Goal: Information Seeking & Learning: Find specific fact

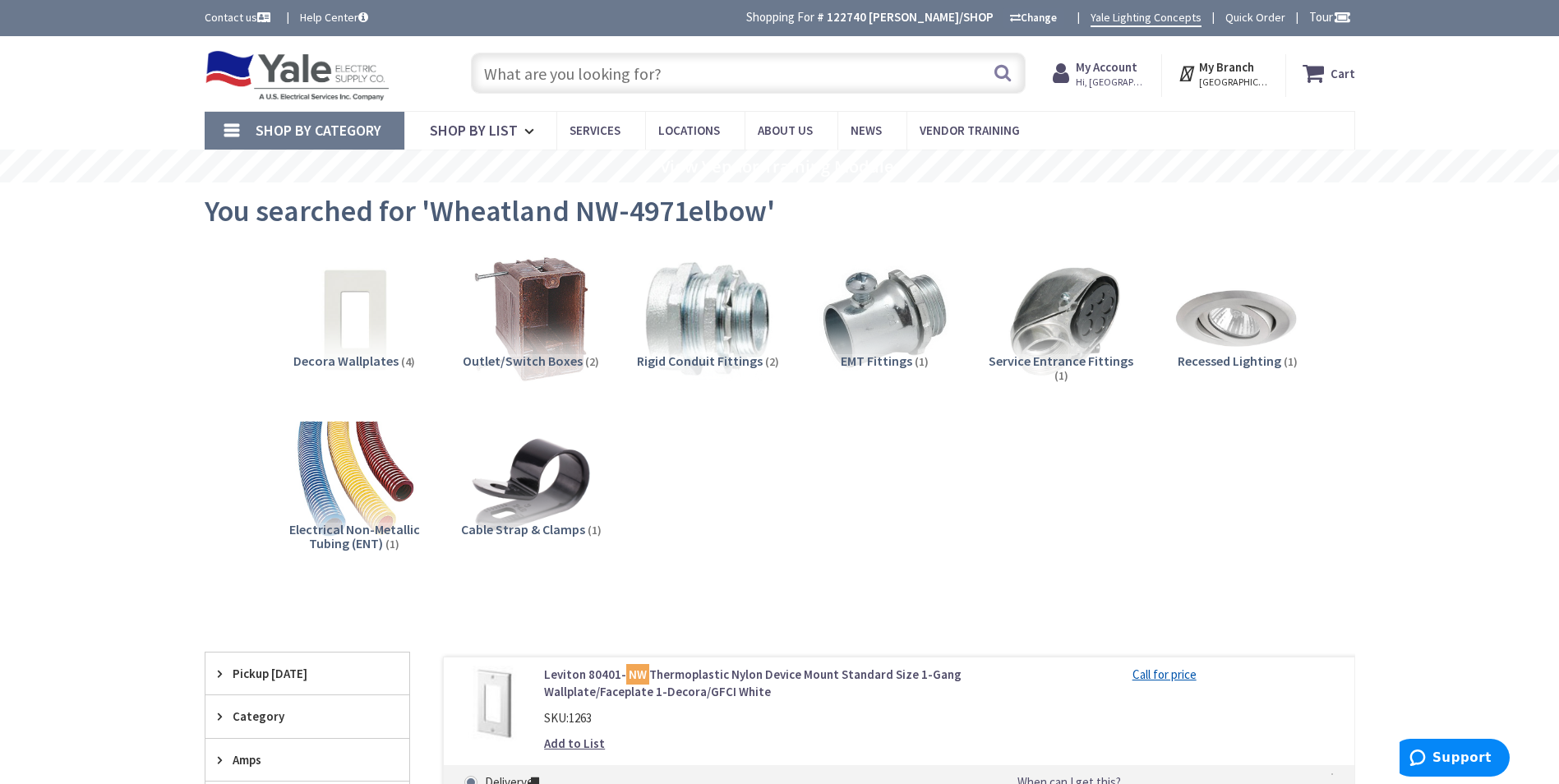
click at [721, 68] on input "text" at bounding box center [749, 73] width 554 height 41
paste input "30-341"
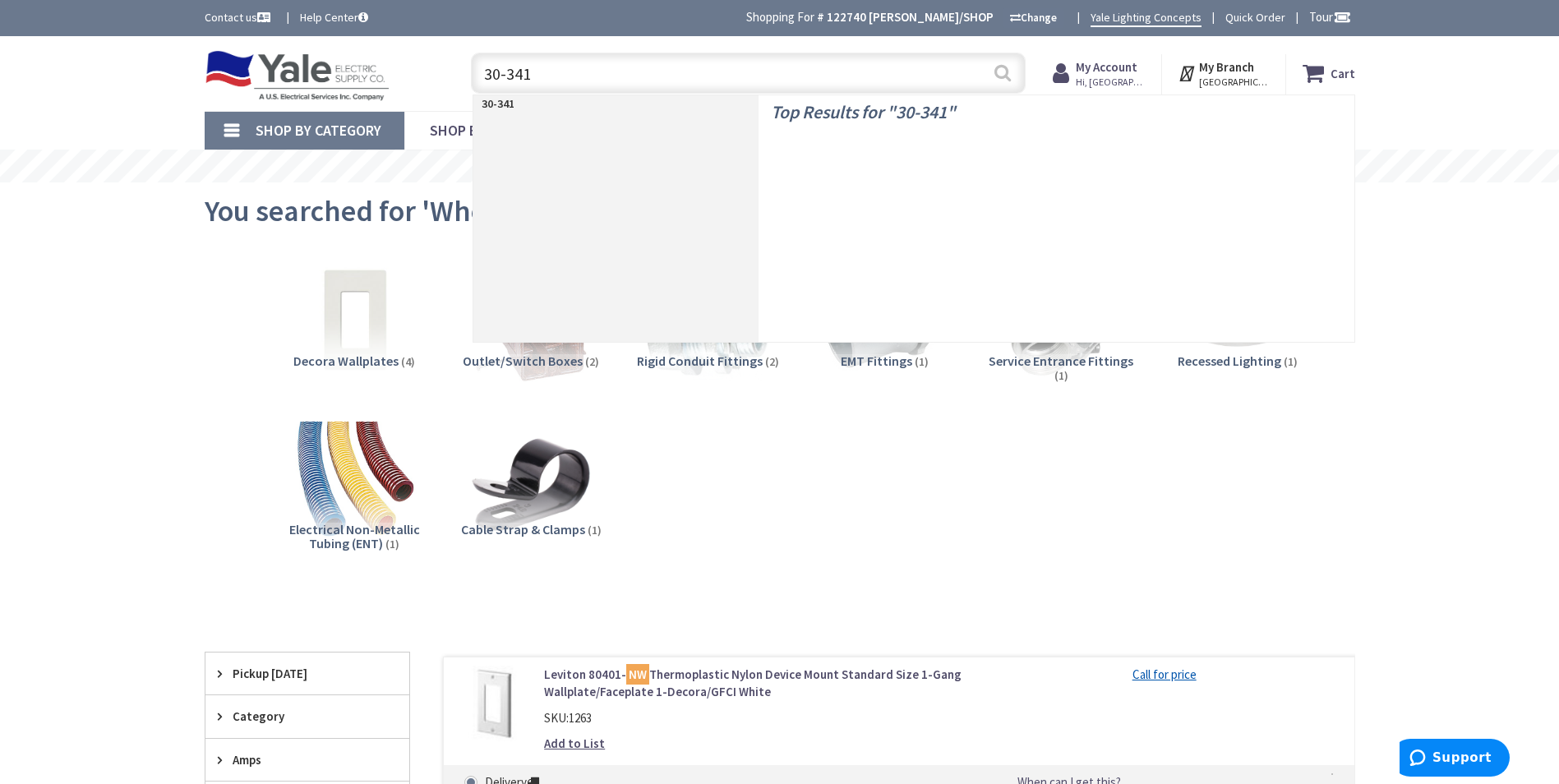
type input "30-341"
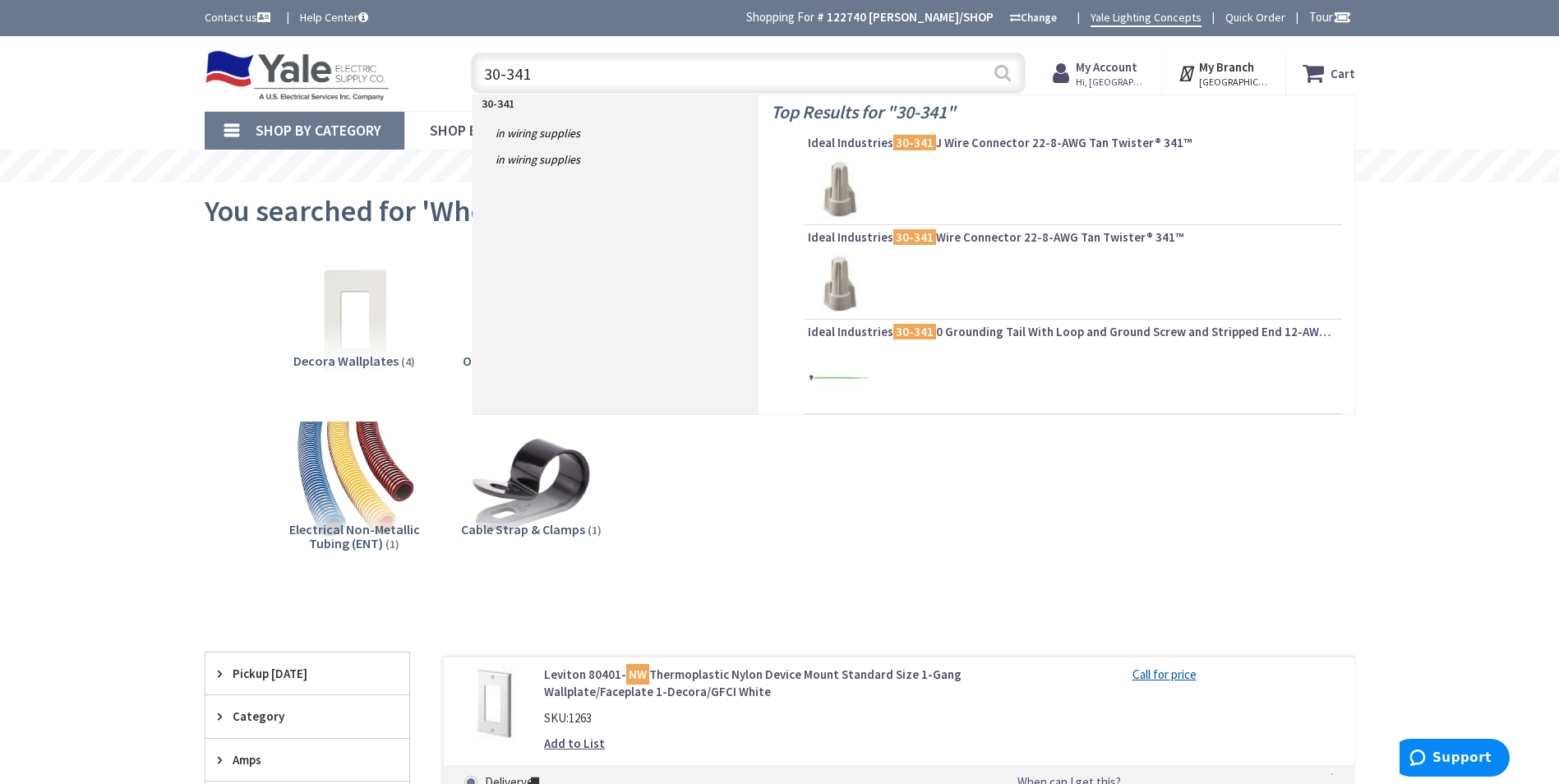
click at [994, 69] on button "Search" at bounding box center [1002, 73] width 21 height 37
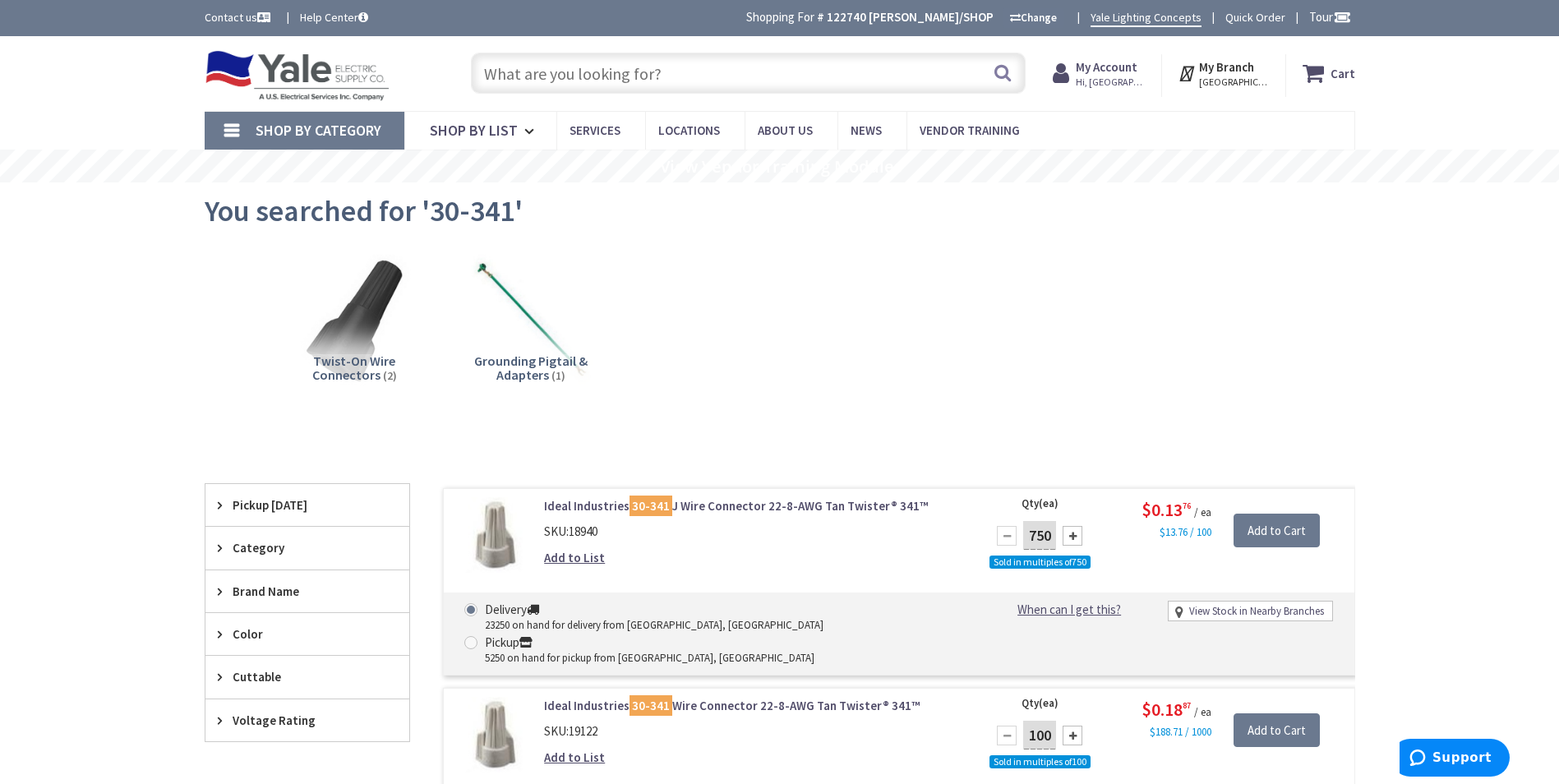
click at [631, 54] on input "text" at bounding box center [749, 73] width 554 height 41
paste input "TY25M"
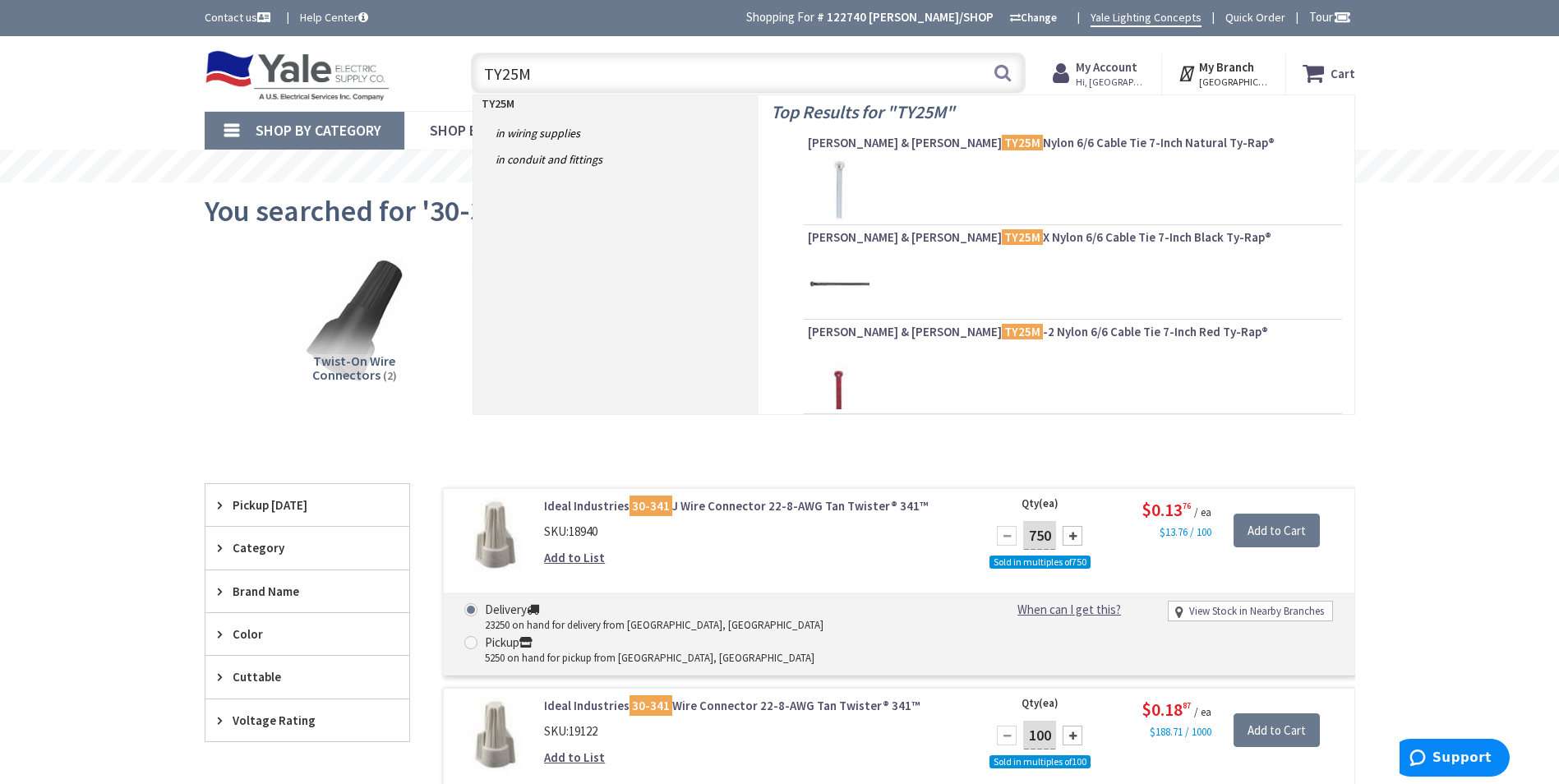
type input "TY25M"
click at [1002, 70] on button "Search" at bounding box center [1002, 73] width 21 height 37
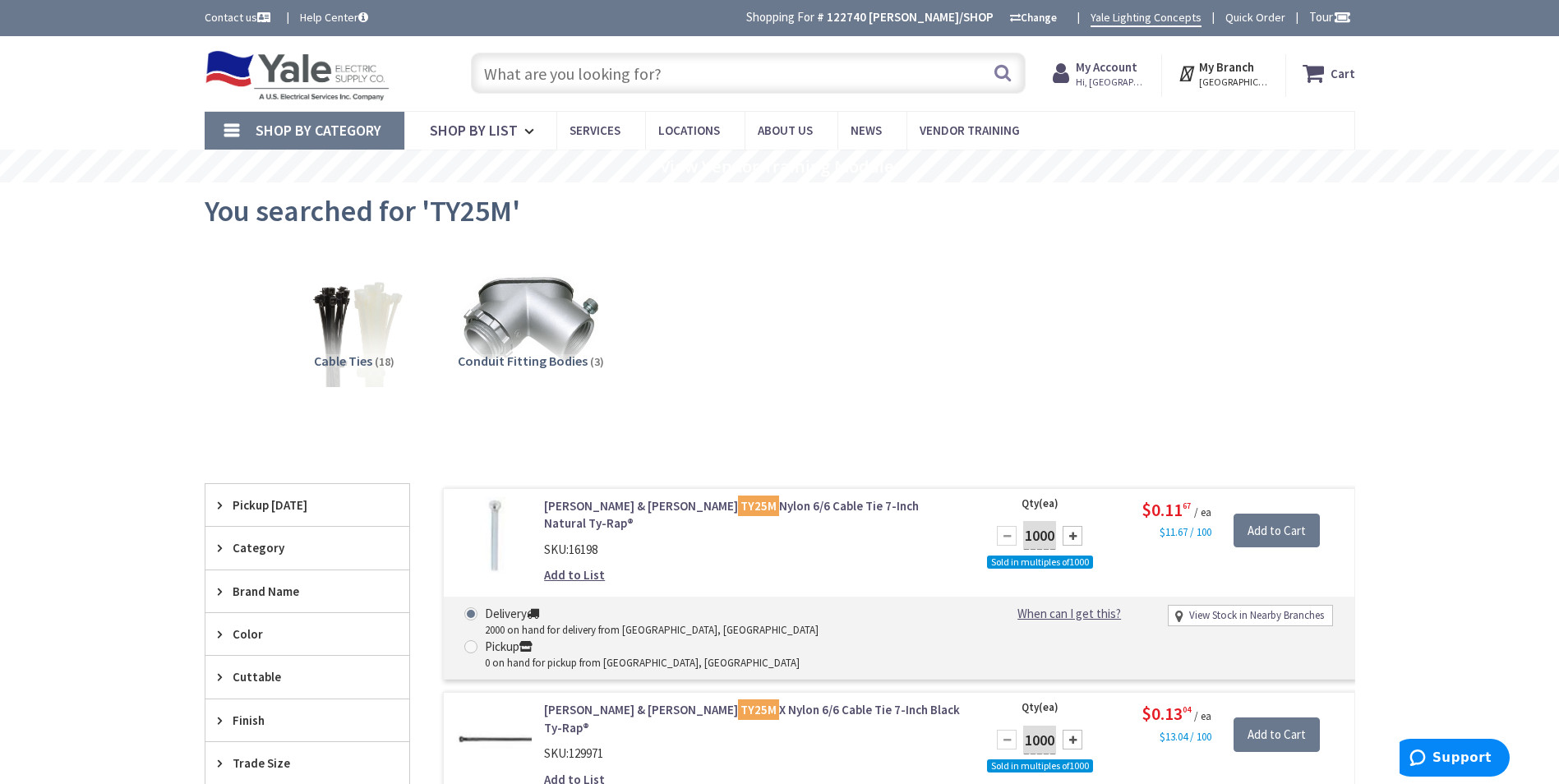
click at [573, 72] on input "text" at bounding box center [749, 73] width 554 height 41
paste input "73461"
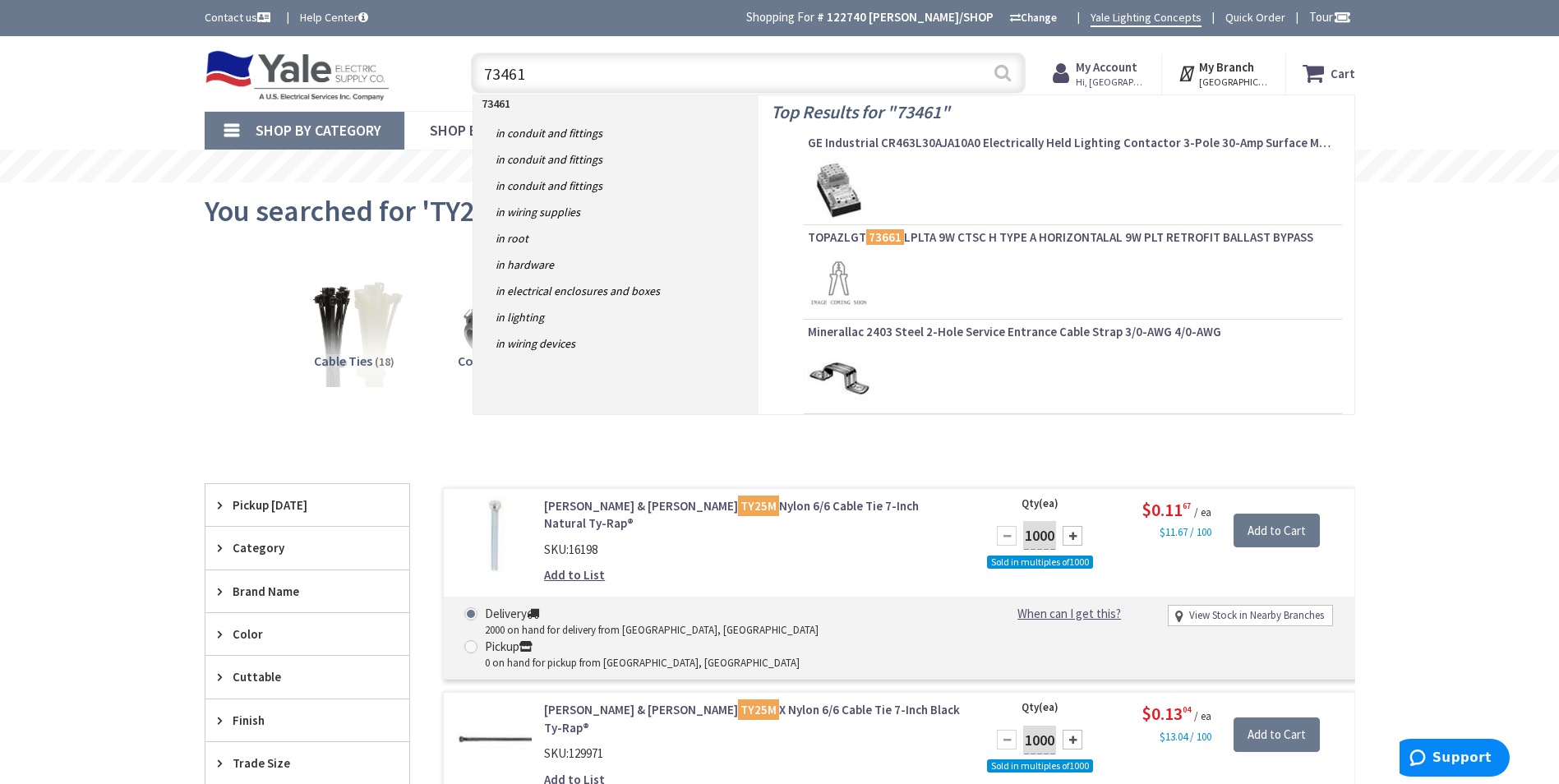
type input "73461"
click at [1000, 70] on button "Search" at bounding box center [1002, 73] width 21 height 37
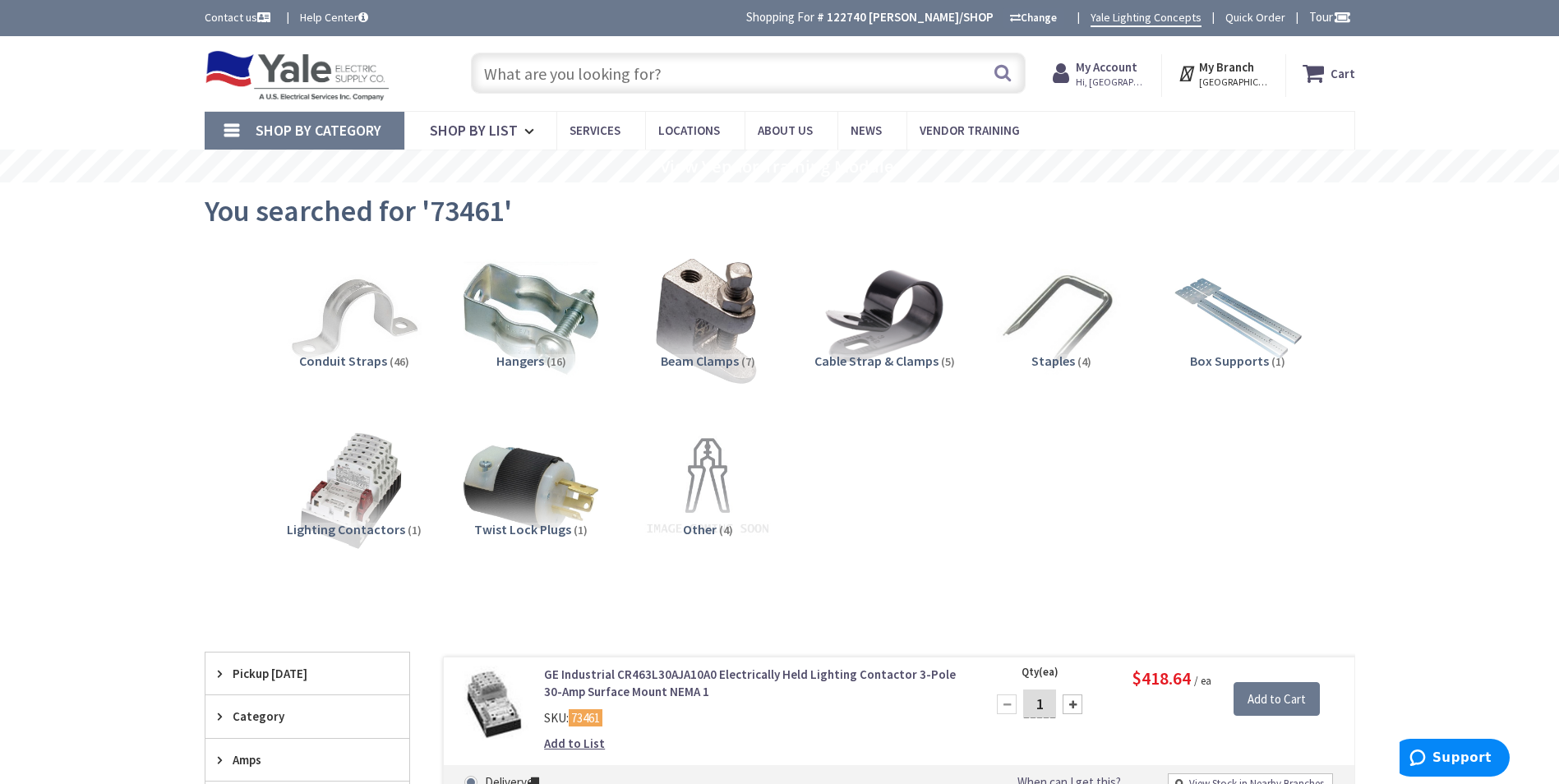
click at [623, 74] on input "text" at bounding box center [749, 73] width 554 height 41
paste input "6500 Jetline"
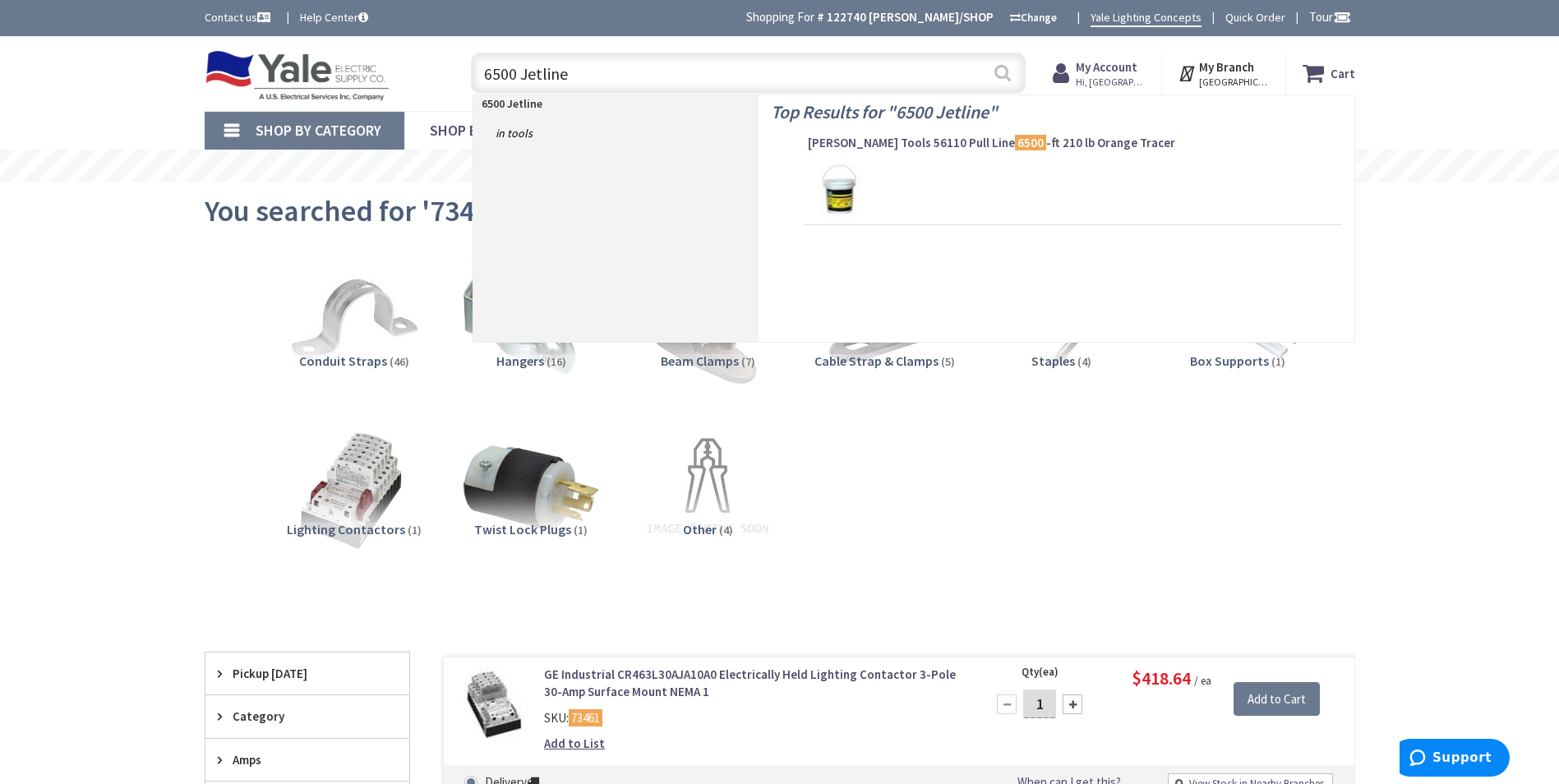
type input "6500 Jetline"
click at [1002, 71] on button "Search" at bounding box center [1002, 73] width 21 height 37
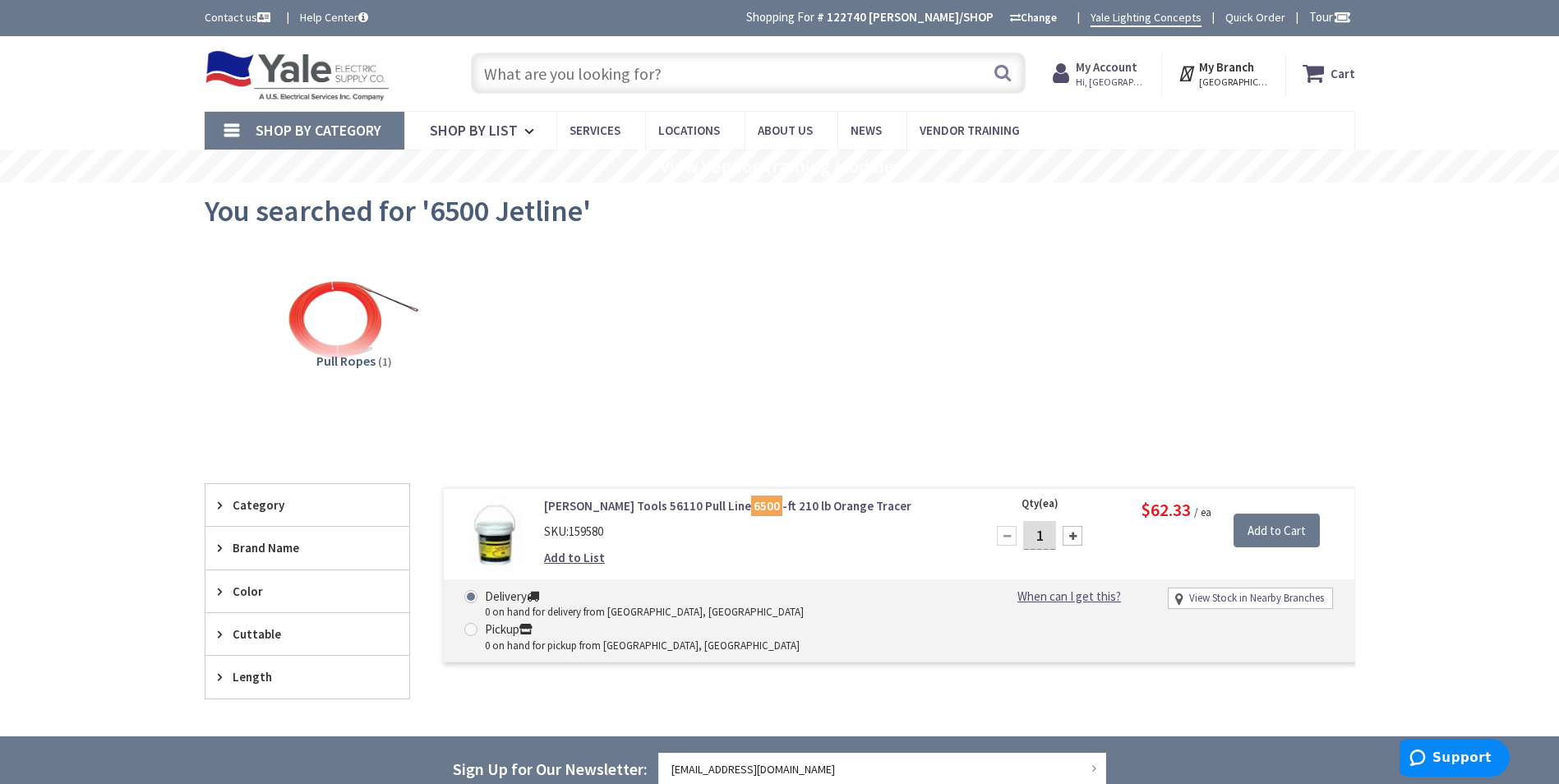
drag, startPoint x: 623, startPoint y: 70, endPoint x: 656, endPoint y: 85, distance: 36.2
click at [623, 71] on input "text" at bounding box center [749, 73] width 554 height 41
paste input "30-073"
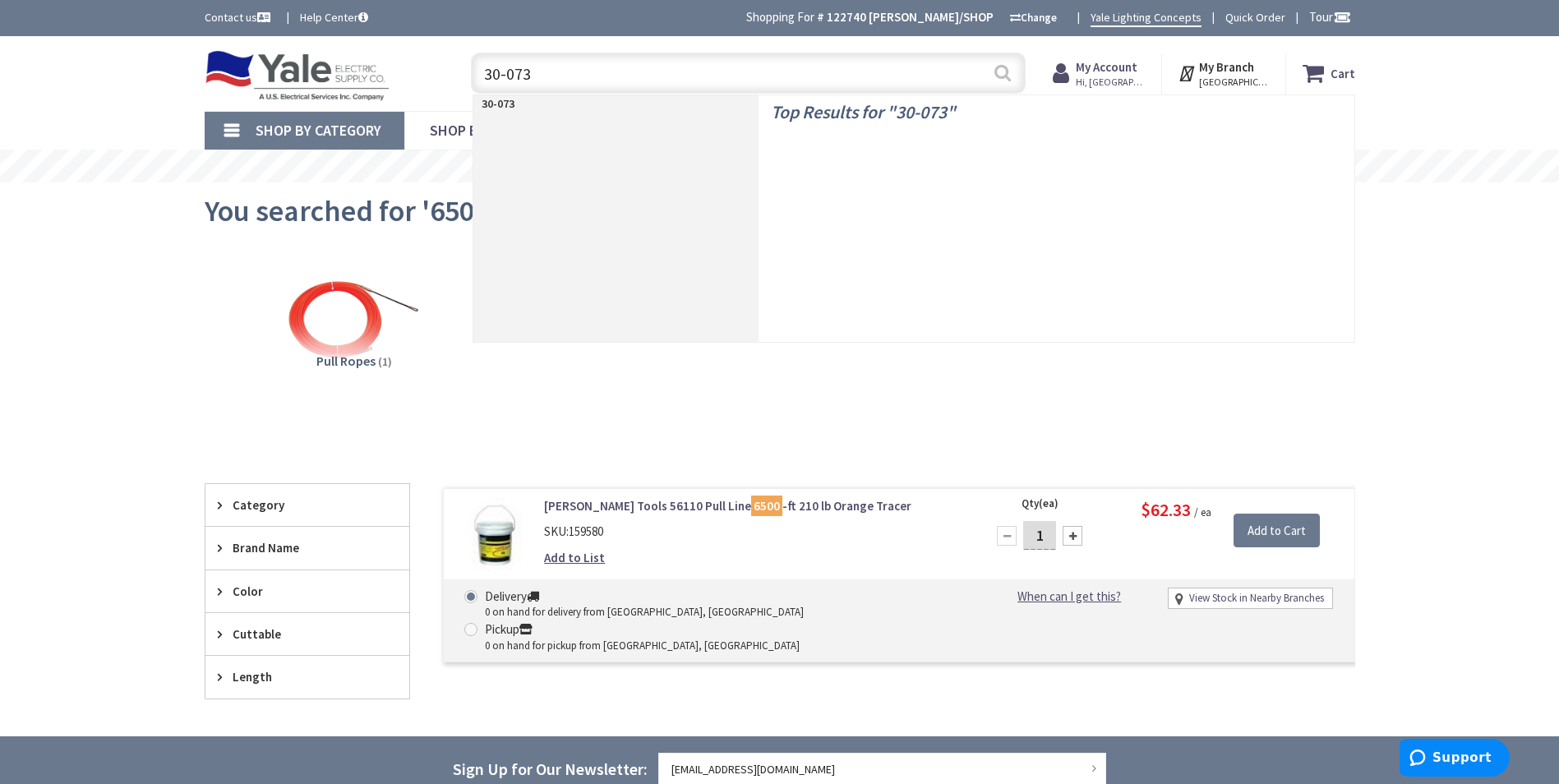
type input "30-073"
click at [999, 71] on button "Search" at bounding box center [1002, 73] width 21 height 37
